Goal: Navigation & Orientation: Find specific page/section

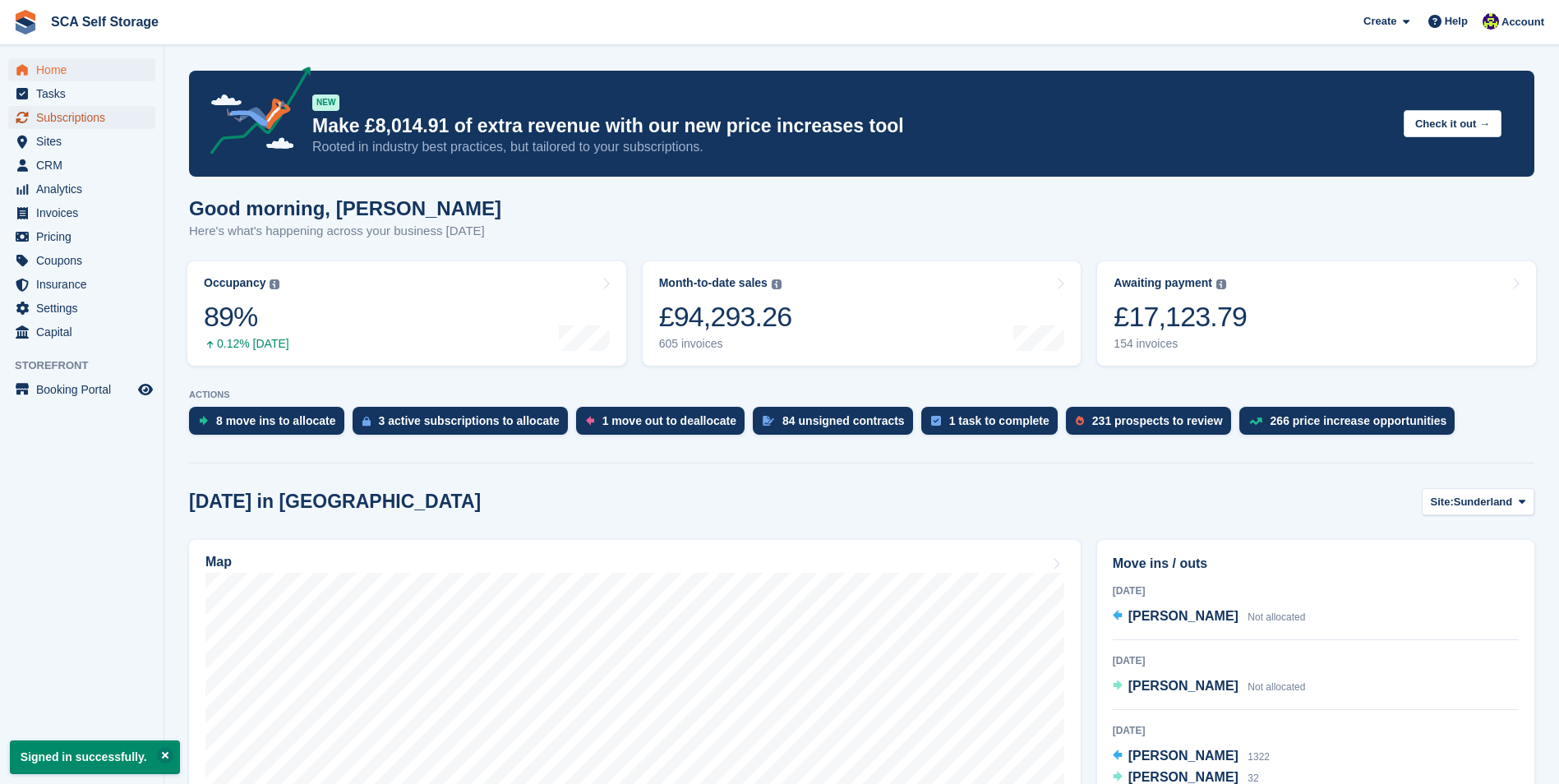
click at [103, 127] on span "Subscriptions" at bounding box center [85, 118] width 99 height 23
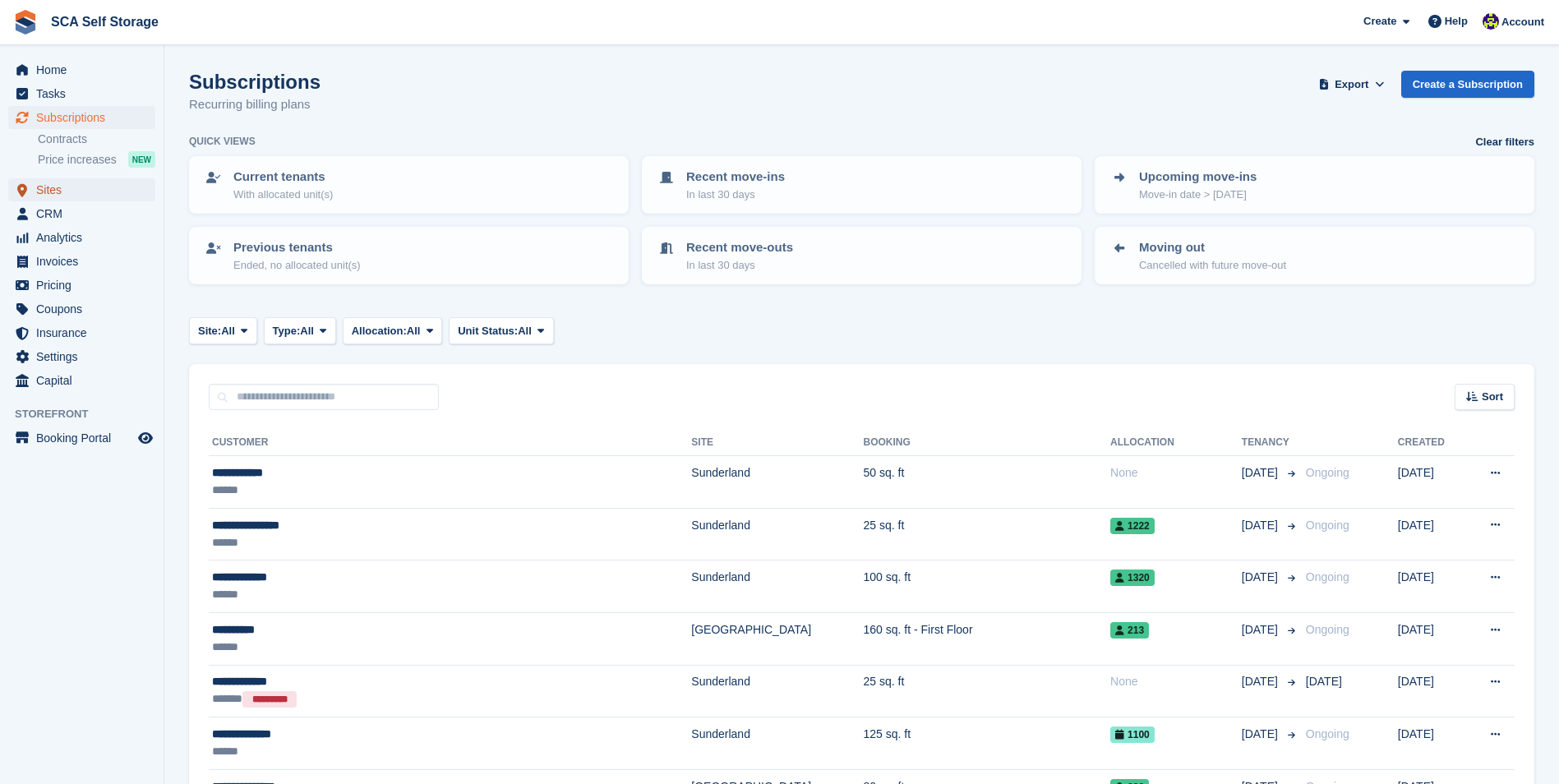
click at [114, 190] on span "Sites" at bounding box center [85, 189] width 99 height 23
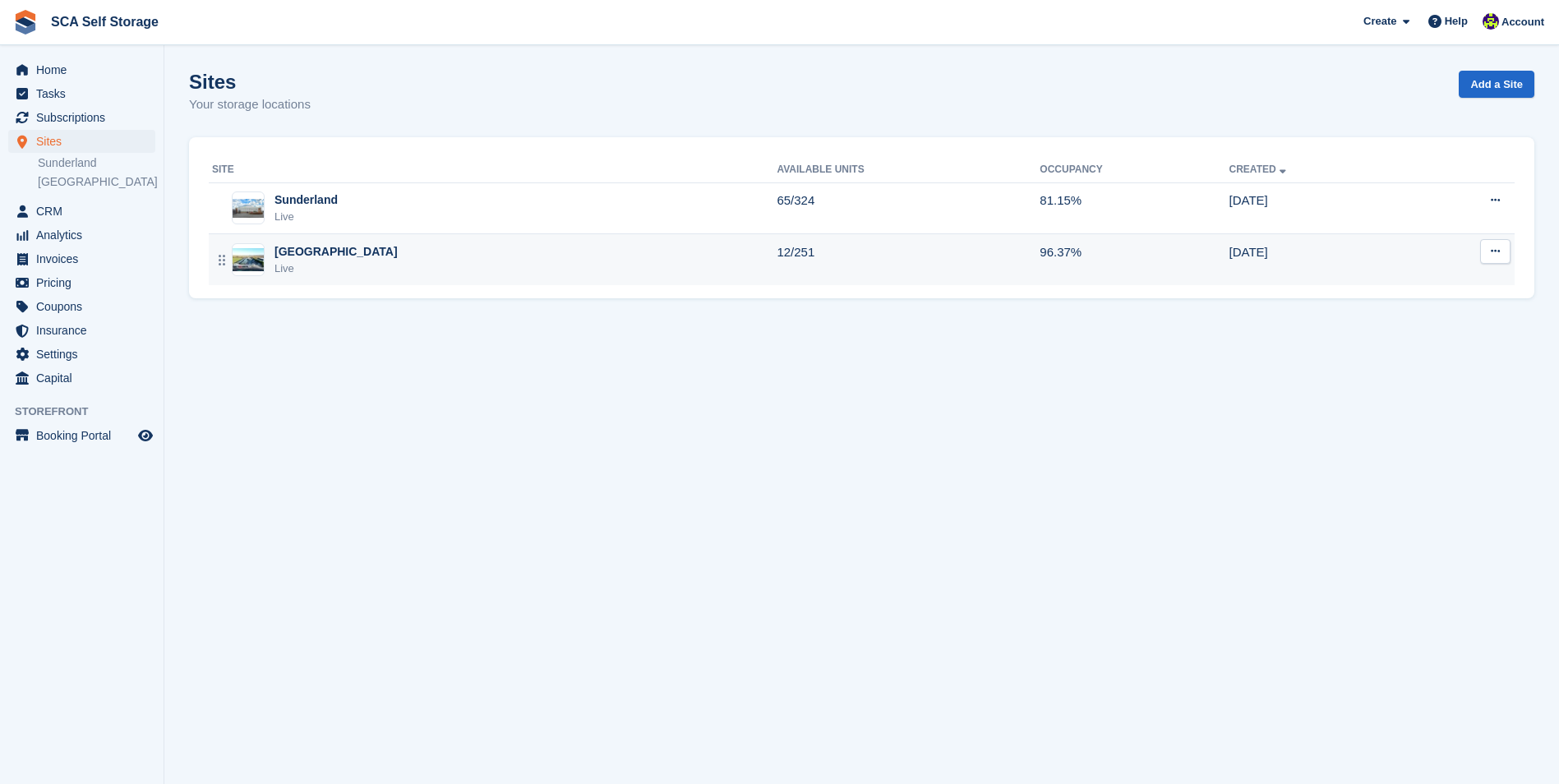
click at [421, 256] on div "Sheffield Live" at bounding box center [494, 259] width 564 height 33
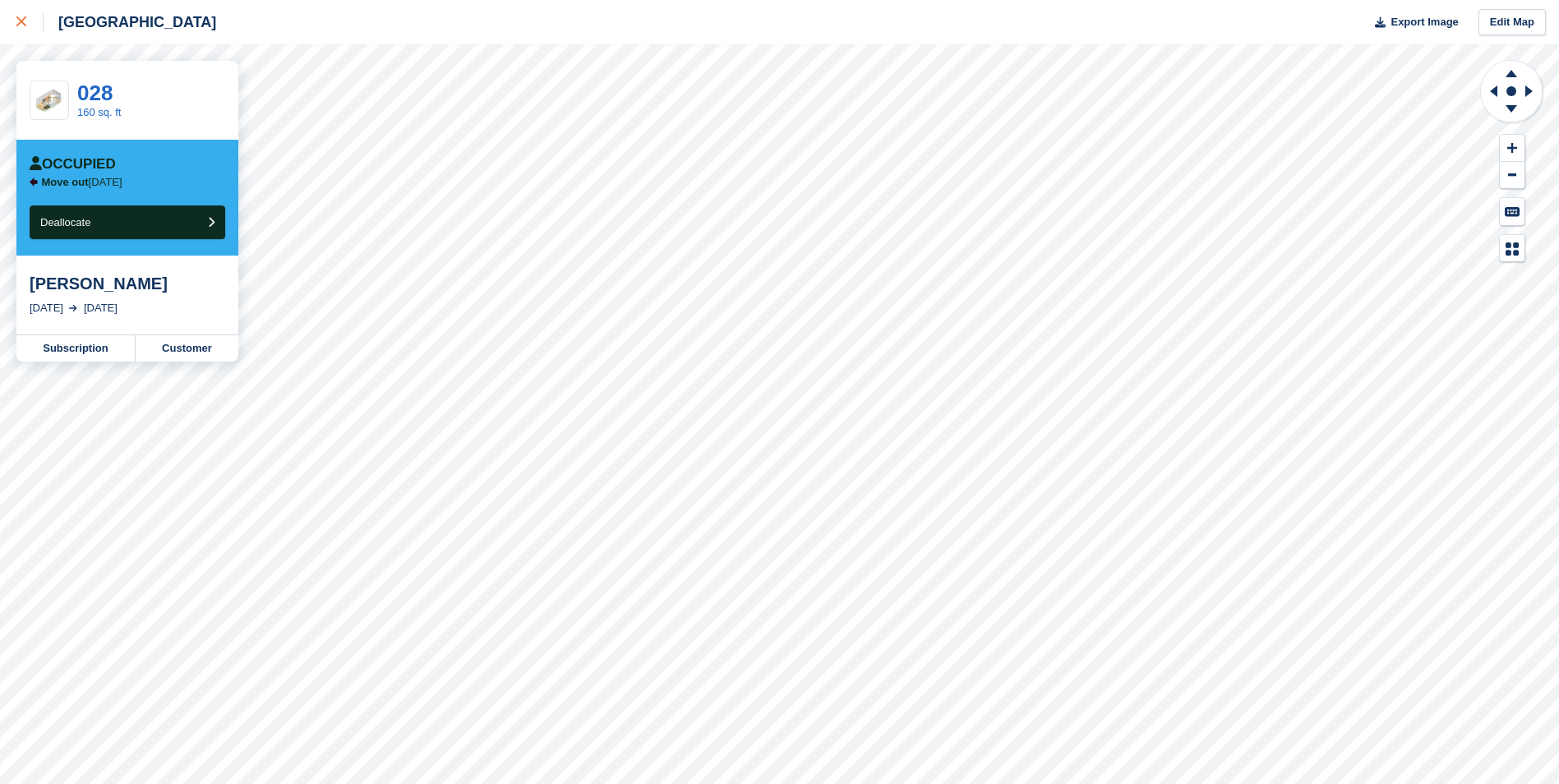
click at [30, 30] on div at bounding box center [30, 22] width 27 height 20
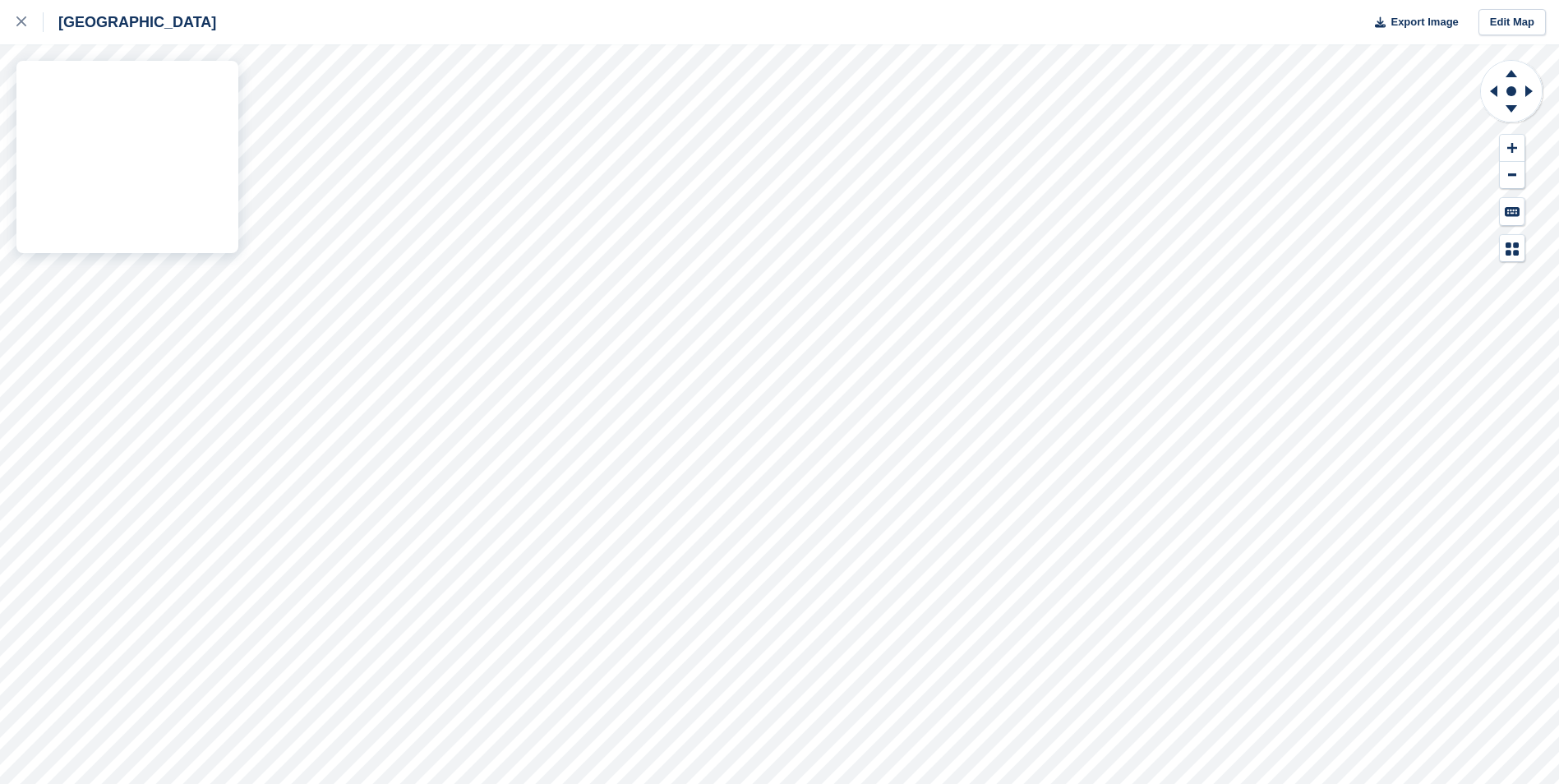
click at [176, 210] on div "Sheffield Export Image Edit Map" at bounding box center [780, 392] width 1559 height 784
click at [25, 28] on div at bounding box center [30, 22] width 27 height 20
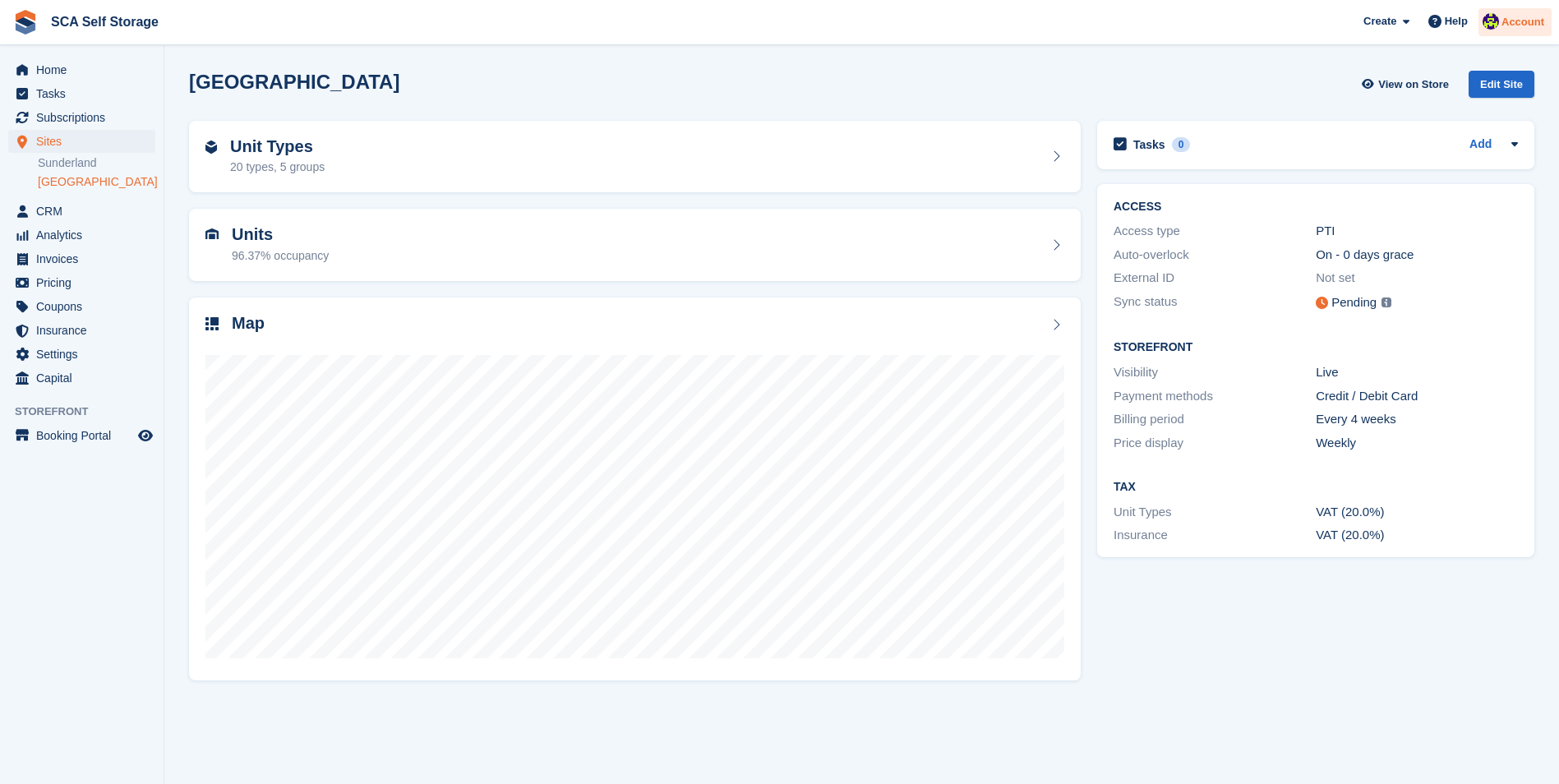
click at [1531, 27] on span "Account" at bounding box center [1523, 22] width 43 height 16
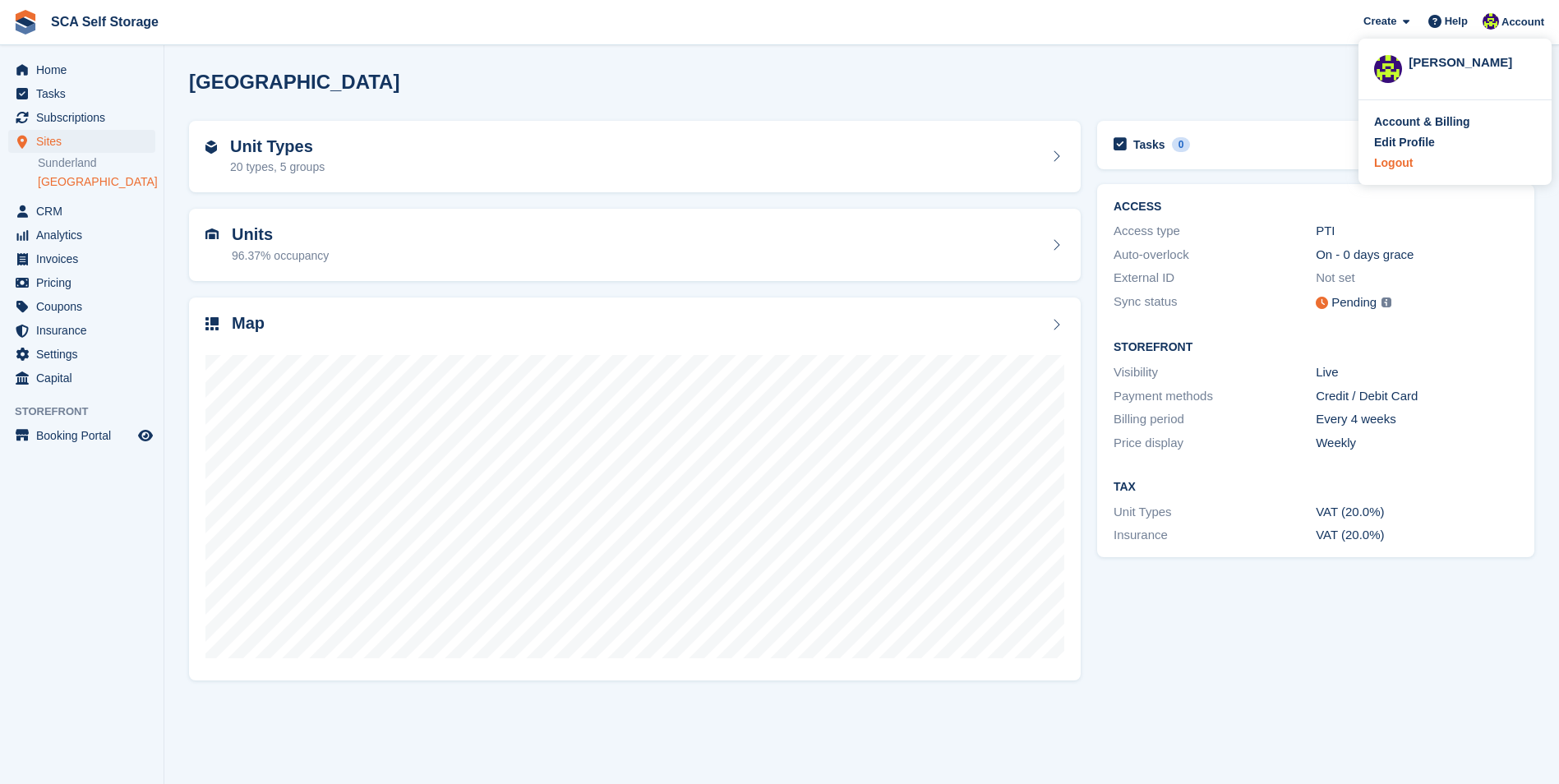
click at [1390, 168] on div "Logout" at bounding box center [1394, 163] width 38 height 17
